Goal: Task Accomplishment & Management: Manage account settings

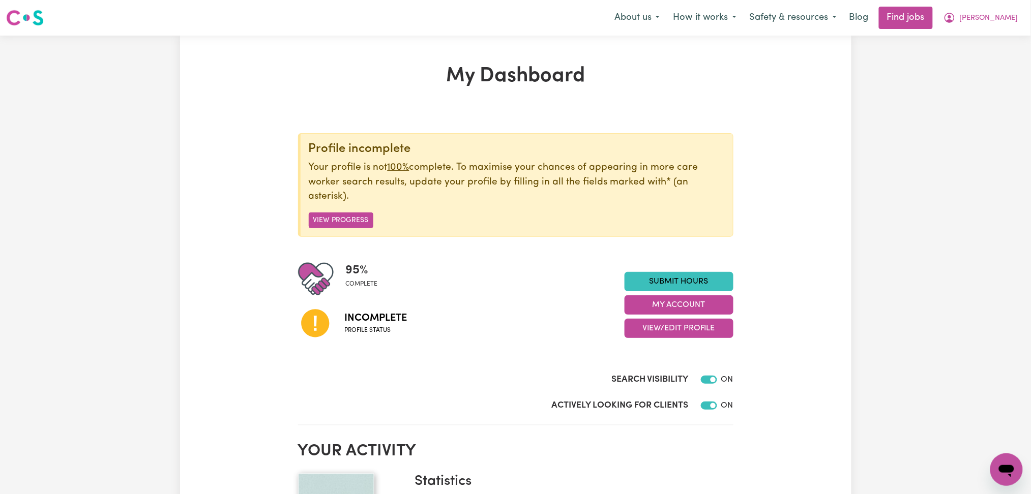
scroll to position [135, 0]
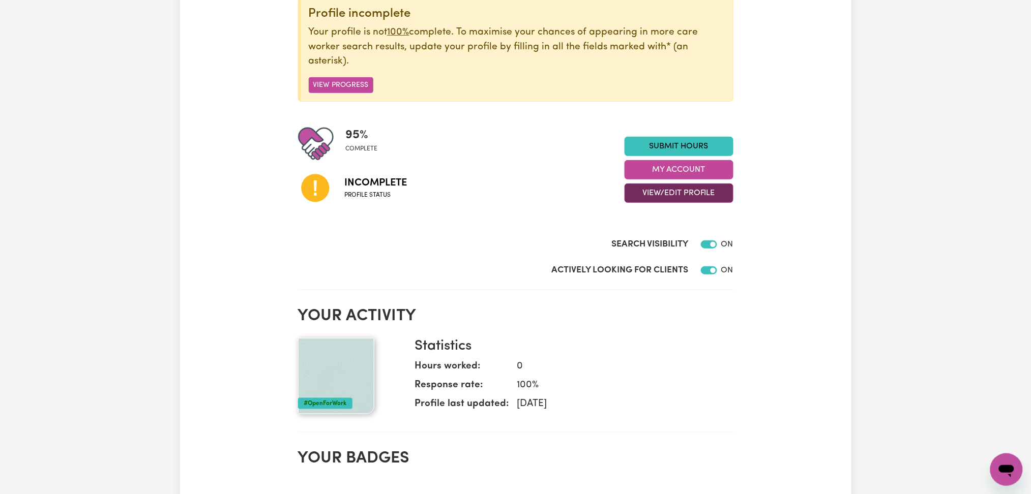
click at [661, 191] on button "View/Edit Profile" at bounding box center [679, 193] width 109 height 19
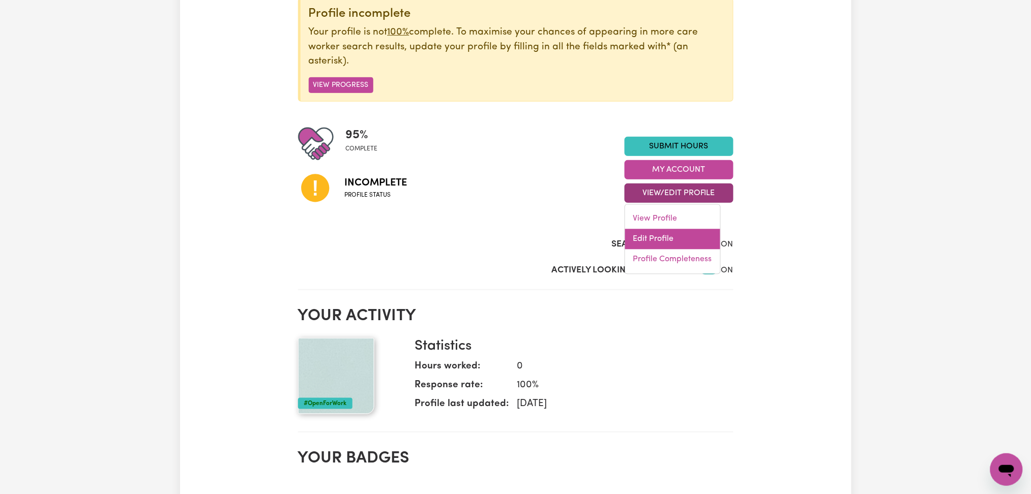
click at [650, 244] on link "Edit Profile" at bounding box center [672, 239] width 95 height 20
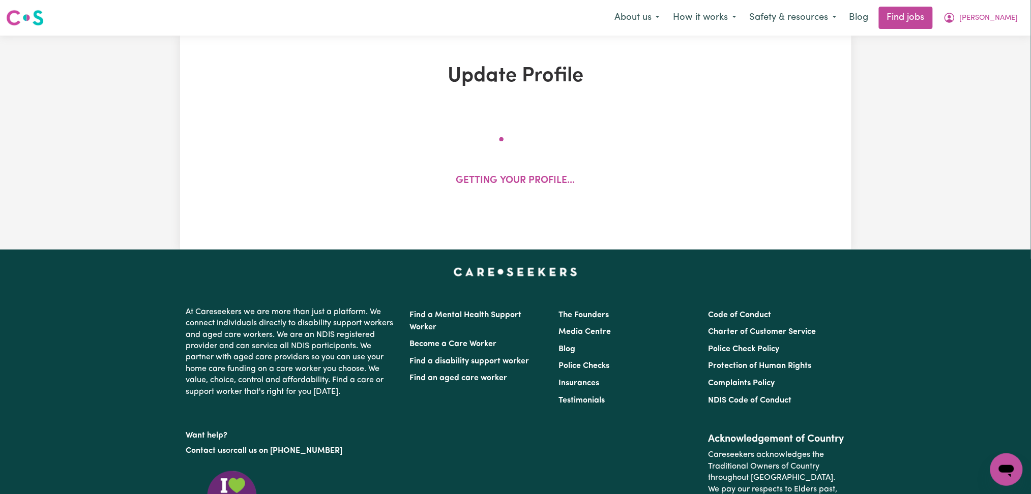
select select "[DEMOGRAPHIC_DATA]"
select select "Australian PR"
select select "Studying a healthcare related degree or qualification"
select select "50"
select select "75"
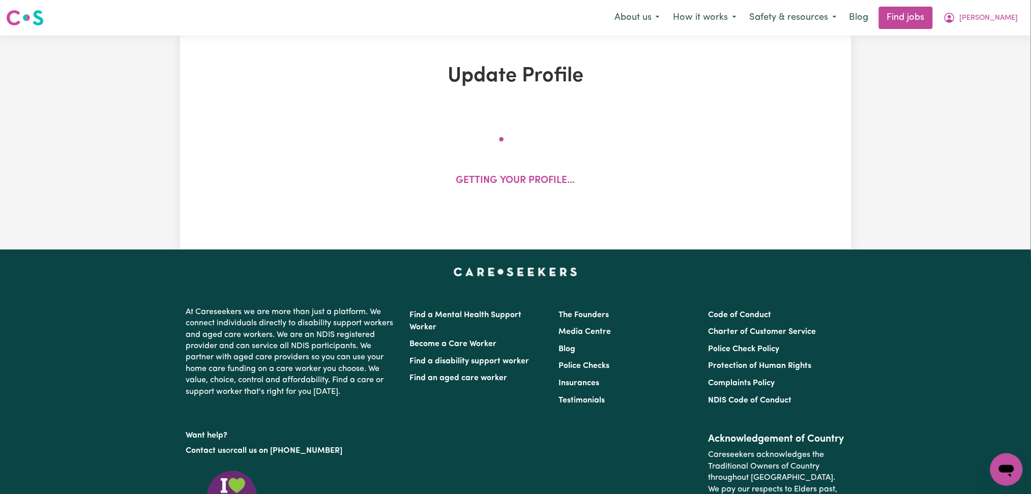
select select "90"
select select "100"
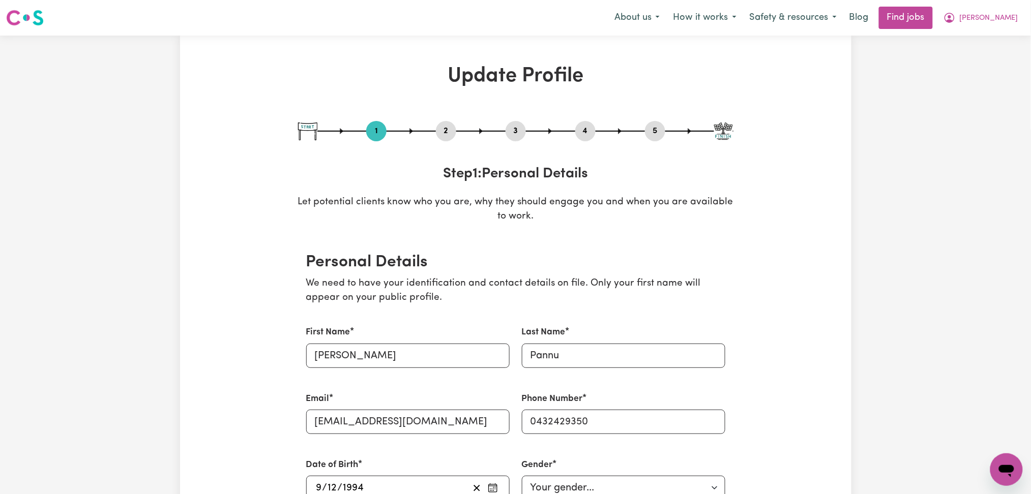
click at [449, 128] on button "2" at bounding box center [446, 131] width 20 height 13
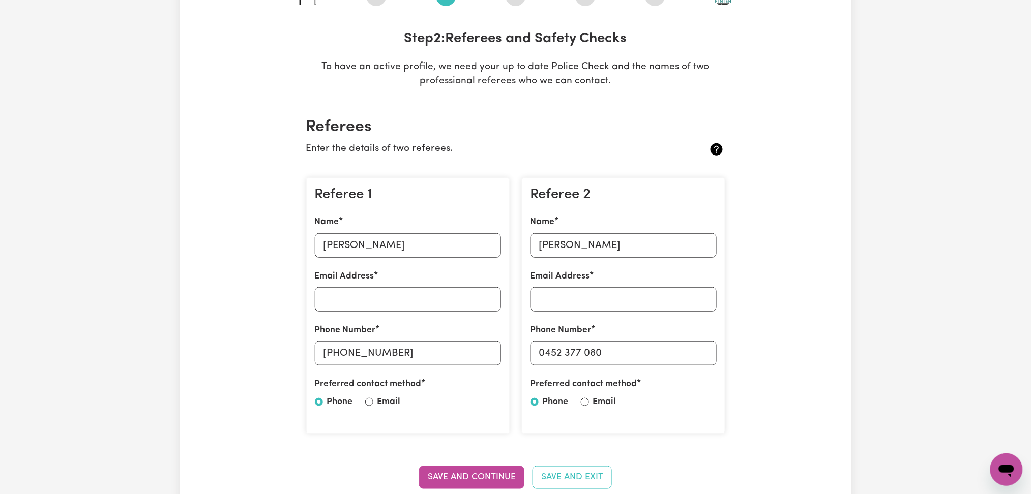
scroll to position [203, 0]
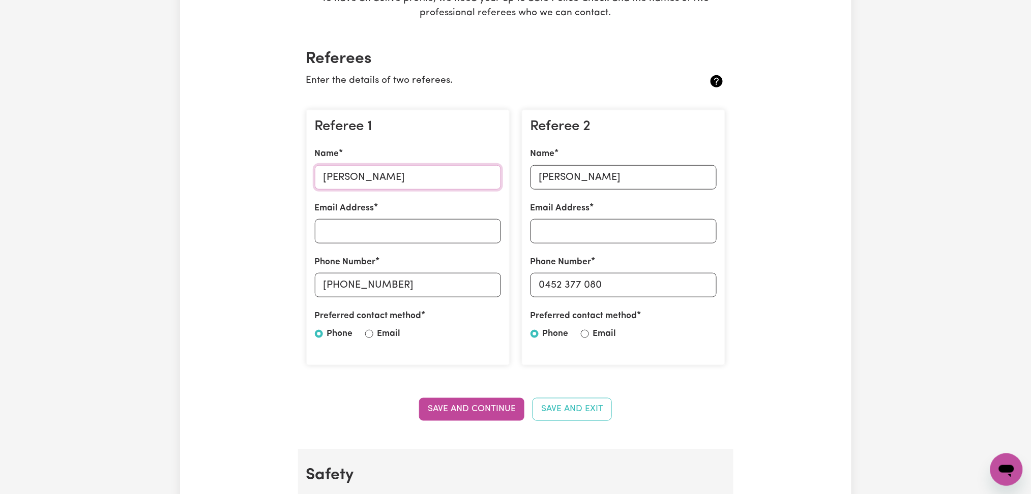
click at [356, 178] on input "[PERSON_NAME]" at bounding box center [408, 177] width 186 height 24
drag, startPoint x: 339, startPoint y: 284, endPoint x: 477, endPoint y: 285, distance: 137.3
click at [477, 285] on input "[PHONE_NUMBER]" at bounding box center [408, 285] width 186 height 24
click at [583, 167] on input "[PERSON_NAME]" at bounding box center [624, 177] width 186 height 24
drag, startPoint x: 544, startPoint y: 288, endPoint x: 695, endPoint y: 296, distance: 151.7
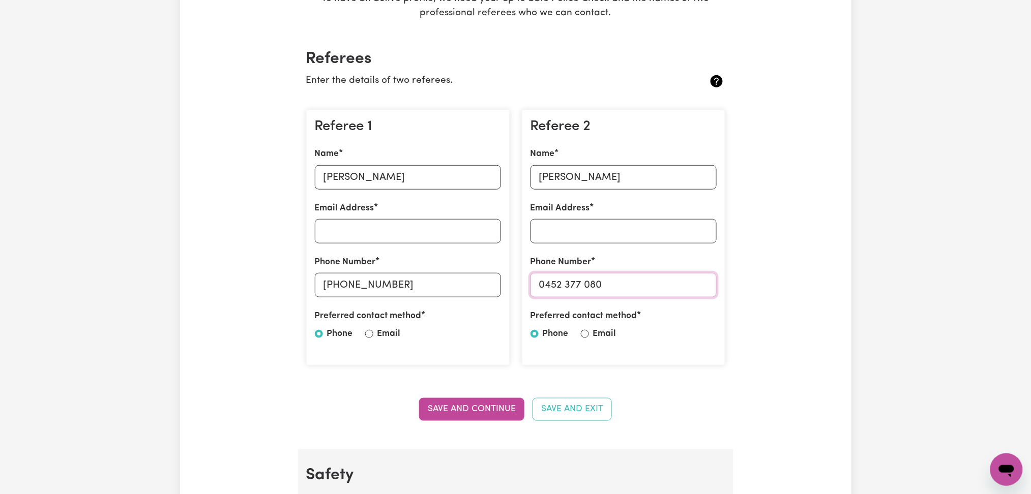
click at [695, 296] on input "0452 377 080" at bounding box center [624, 285] width 186 height 24
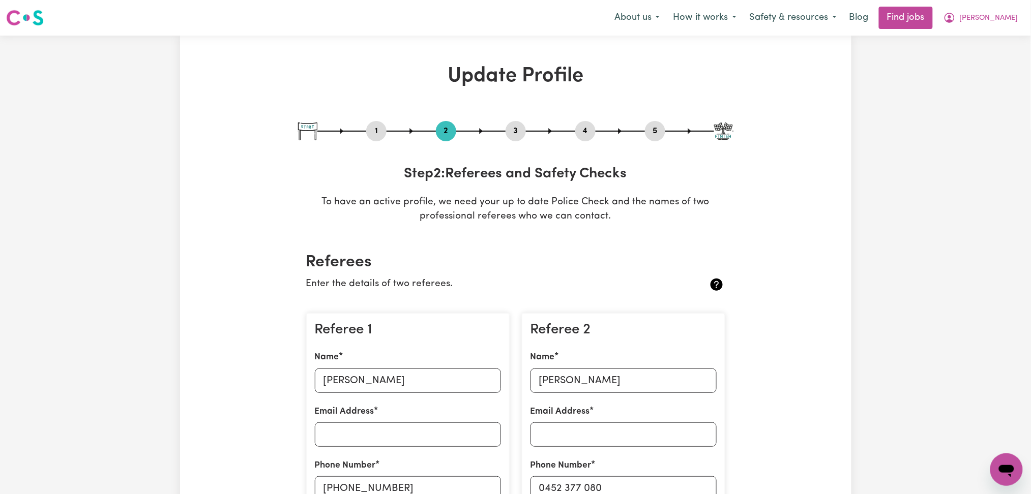
click at [511, 132] on button "3" at bounding box center [516, 131] width 20 height 13
select select "2022"
select select "Certificate III (Individual Support)"
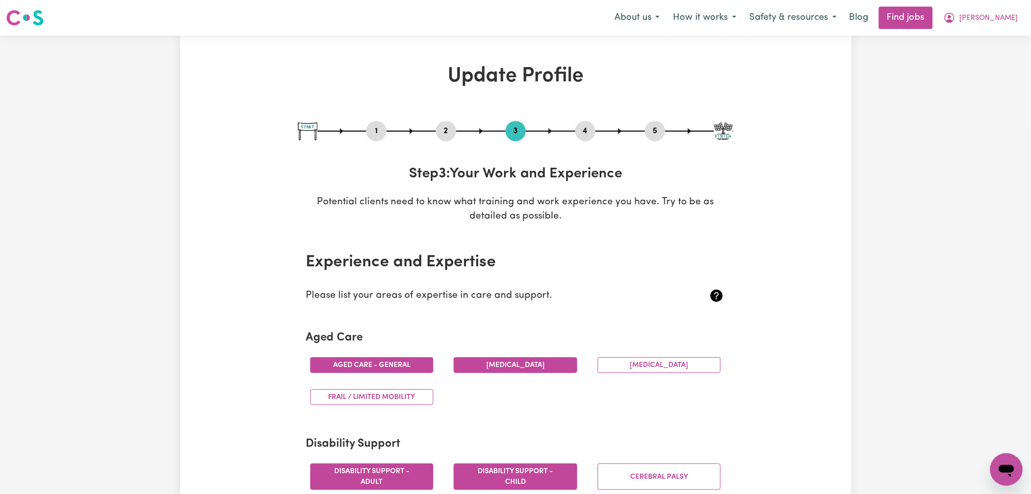
click at [581, 130] on button "4" at bounding box center [585, 131] width 20 height 13
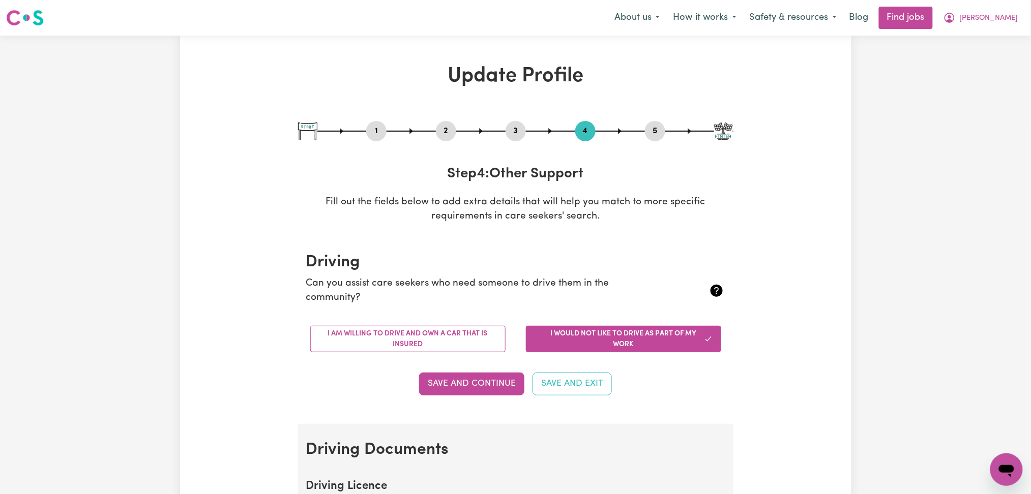
click at [654, 135] on button "5" at bounding box center [655, 131] width 20 height 13
select select "I am providing services privately on my own"
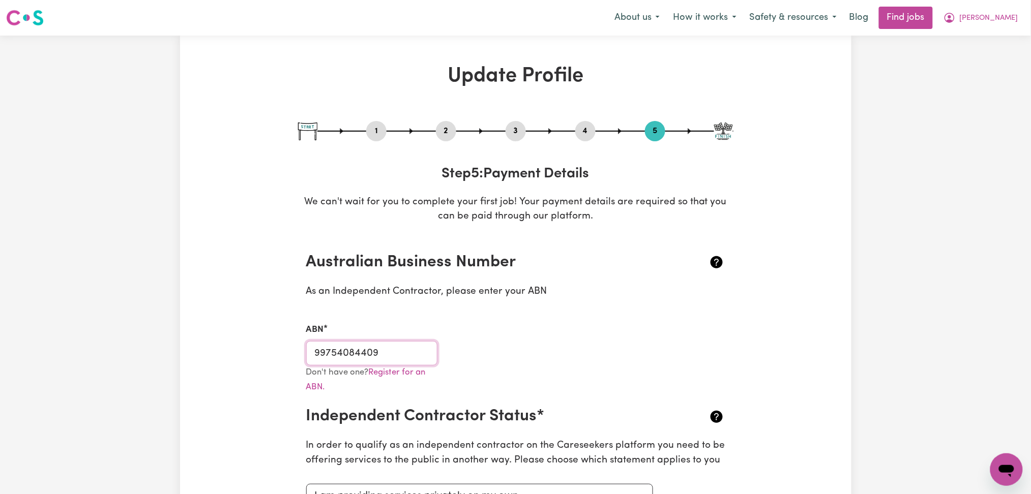
click at [376, 363] on input "99754084409" at bounding box center [372, 353] width 132 height 24
drag, startPoint x: 979, startPoint y: 18, endPoint x: 974, endPoint y: 28, distance: 11.8
click at [979, 18] on span "[PERSON_NAME]" at bounding box center [989, 18] width 58 height 11
click at [956, 63] on link "My Dashboard" at bounding box center [984, 58] width 80 height 19
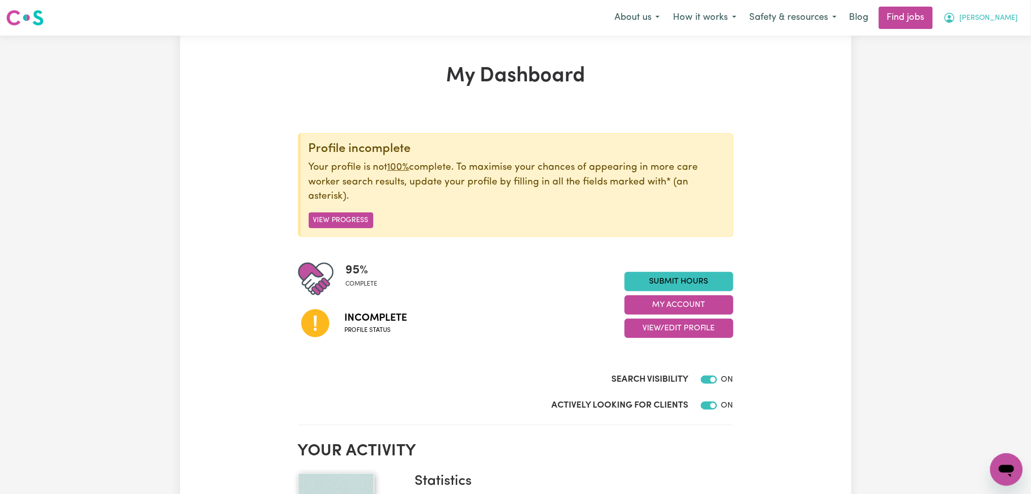
drag, startPoint x: 997, startPoint y: 24, endPoint x: 993, endPoint y: 28, distance: 5.4
click at [997, 25] on button "[PERSON_NAME]" at bounding box center [981, 17] width 88 height 21
click at [978, 73] on link "Logout" at bounding box center [984, 77] width 80 height 19
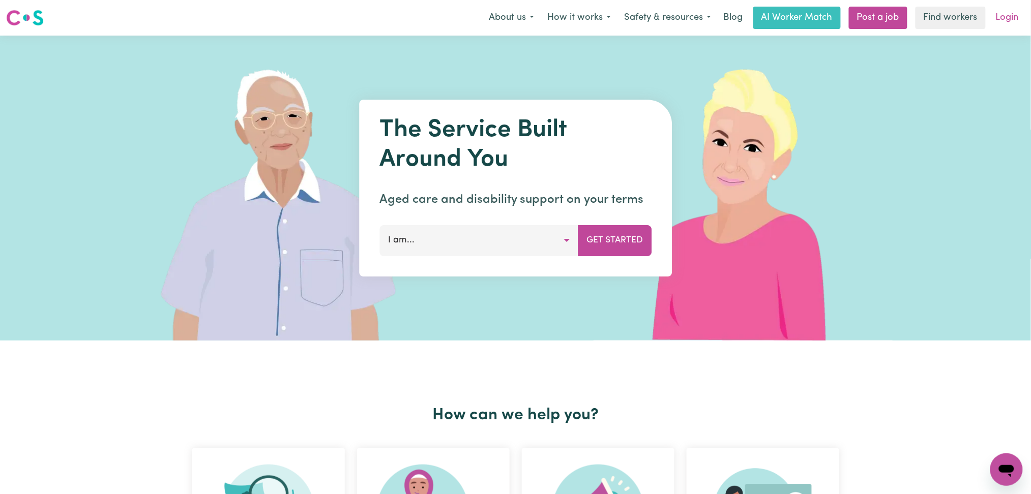
click at [993, 19] on link "Login" at bounding box center [1007, 18] width 35 height 22
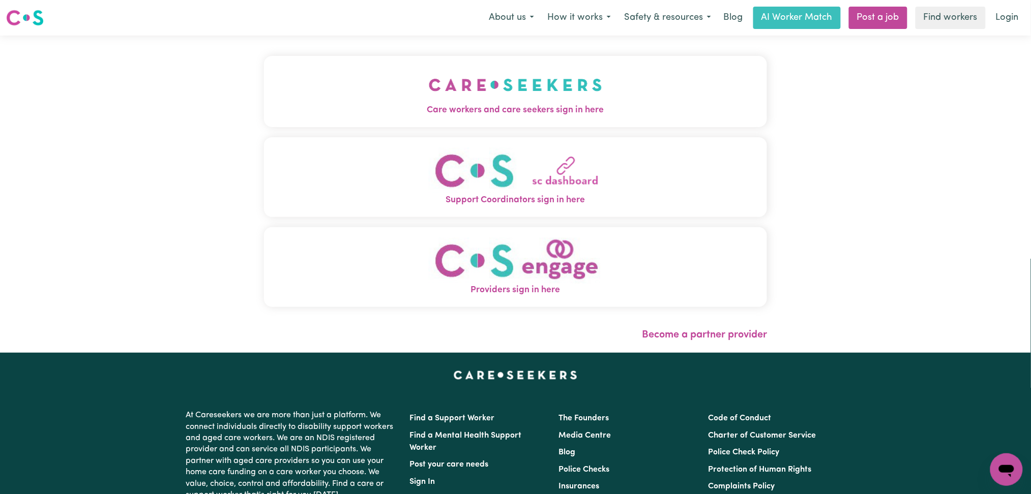
click at [383, 112] on span "Care workers and care seekers sign in here" at bounding box center [516, 110] width 504 height 13
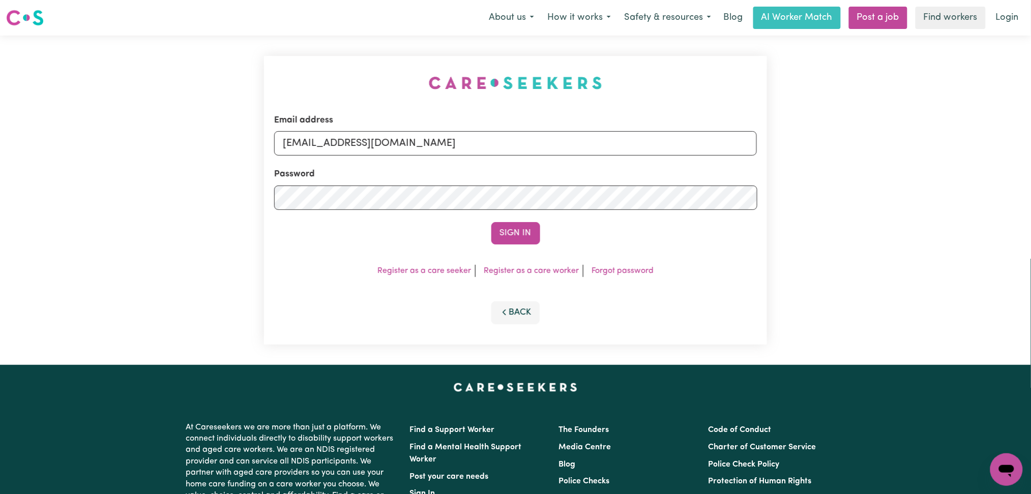
click at [426, 128] on div "Email address [EMAIL_ADDRESS][DOMAIN_NAME]" at bounding box center [515, 135] width 483 height 42
click at [422, 145] on input "[EMAIL_ADDRESS][DOMAIN_NAME]" at bounding box center [515, 143] width 483 height 24
drag, startPoint x: 333, startPoint y: 139, endPoint x: 625, endPoint y: 155, distance: 292.4
click at [625, 155] on input "Superuser~[EMAIL_ADDRESS][DOMAIN_NAME]" at bounding box center [515, 143] width 483 height 24
type input "Superuser~[EMAIL_ADDRESS][DOMAIN_NAME]"
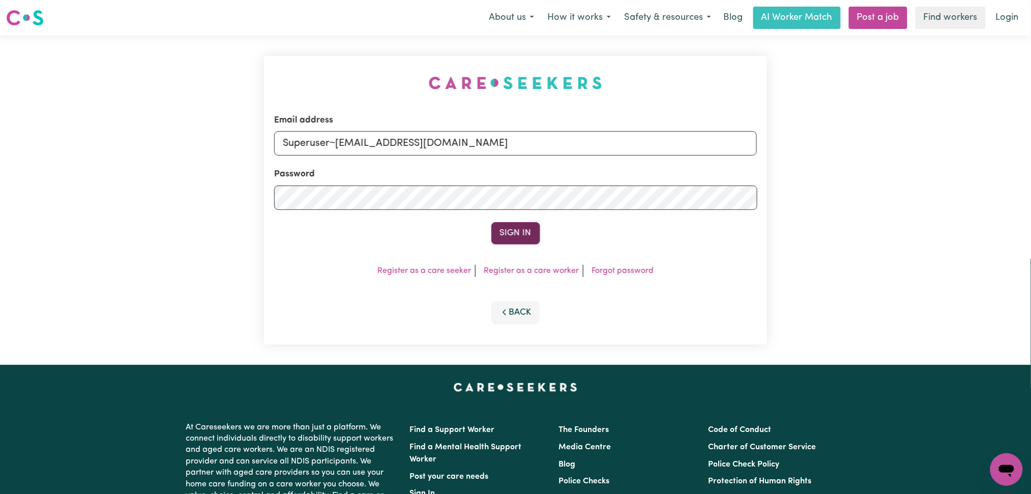
click at [505, 227] on button "Sign In" at bounding box center [515, 233] width 49 height 22
